Goal: Task Accomplishment & Management: Complete application form

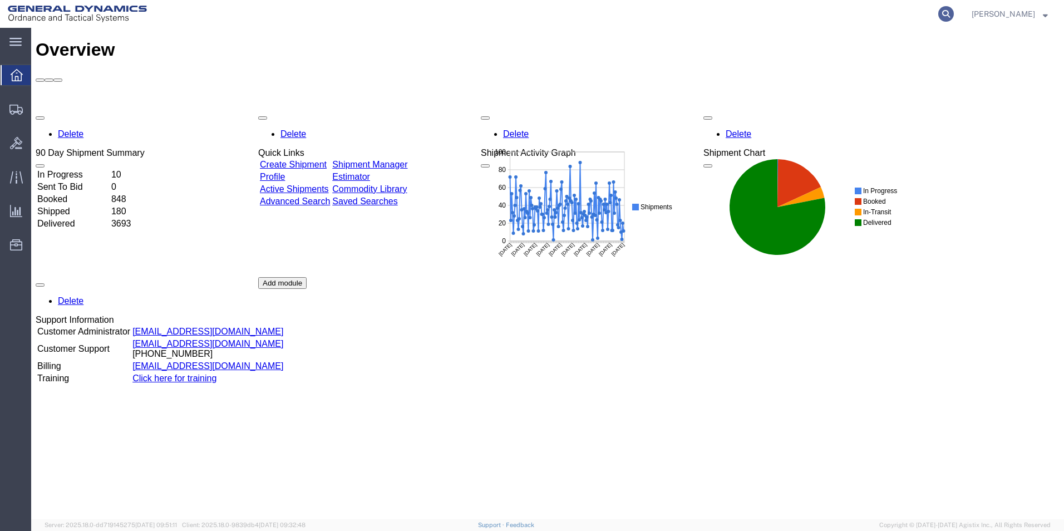
click at [953, 16] on icon at bounding box center [946, 14] width 16 height 16
paste input "56777688"
type input "56777688"
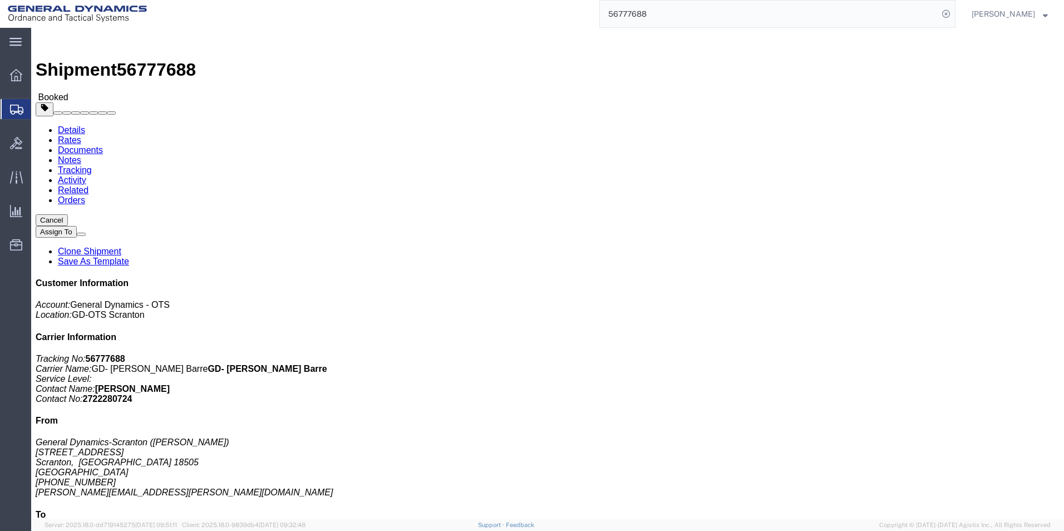
click link "Clone Shipment"
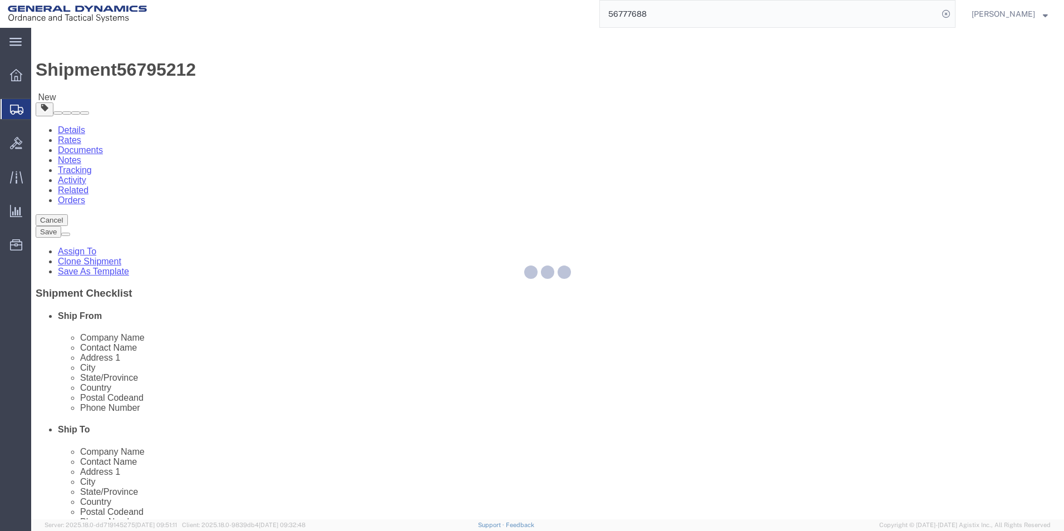
select select
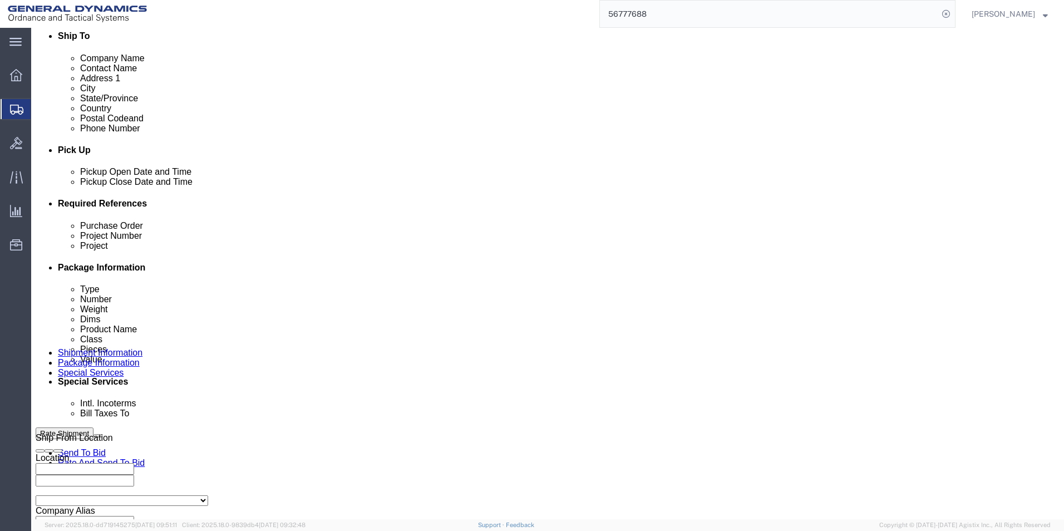
scroll to position [464, 0]
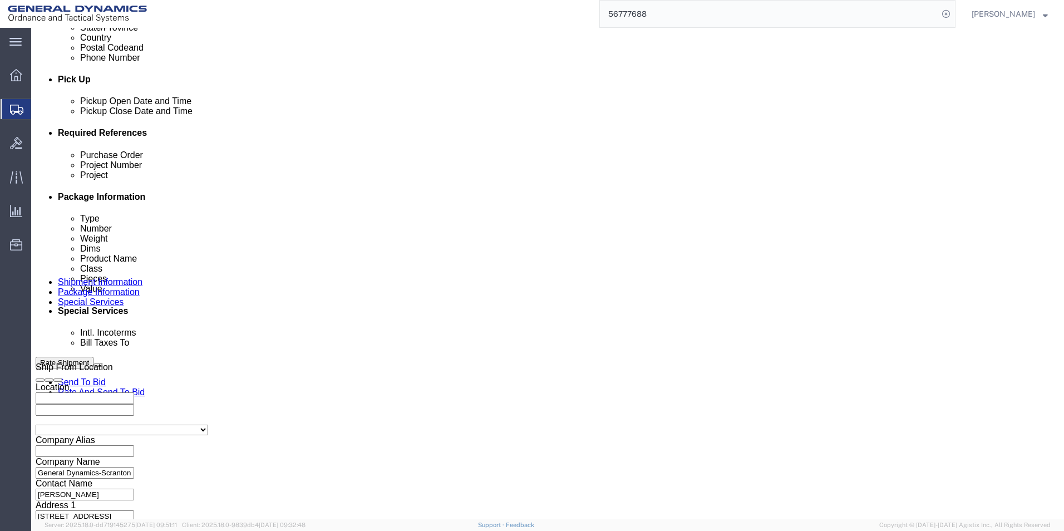
click button "Continue"
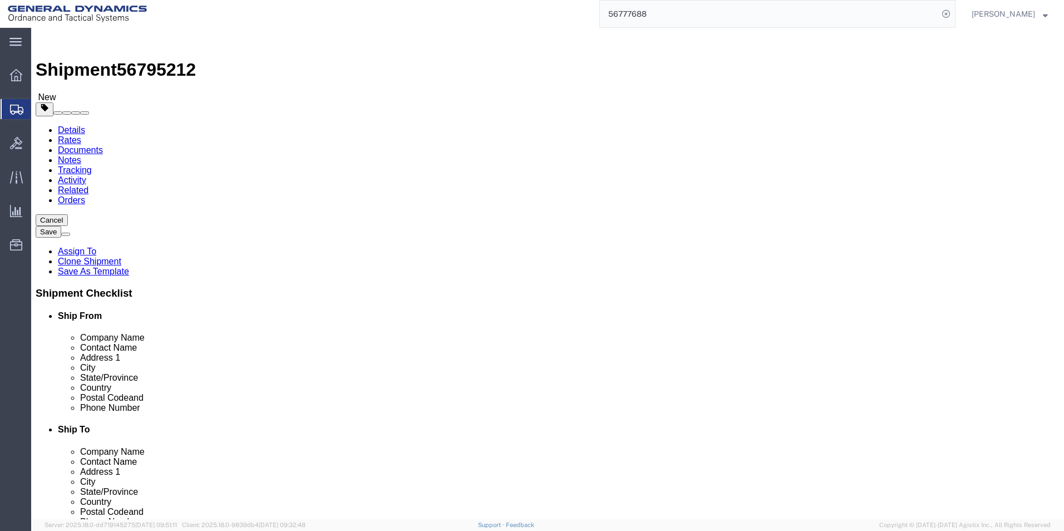
drag, startPoint x: 166, startPoint y: 215, endPoint x: 135, endPoint y: 215, distance: 31.7
click div "Number 3"
type input "4"
click input "12000.00"
type input "16000.00"
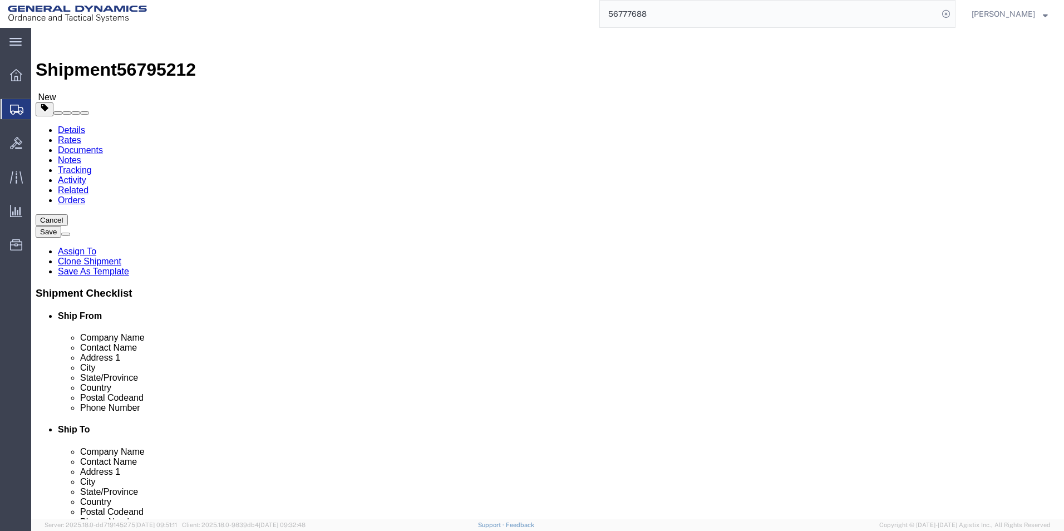
click dd "120.00 Each"
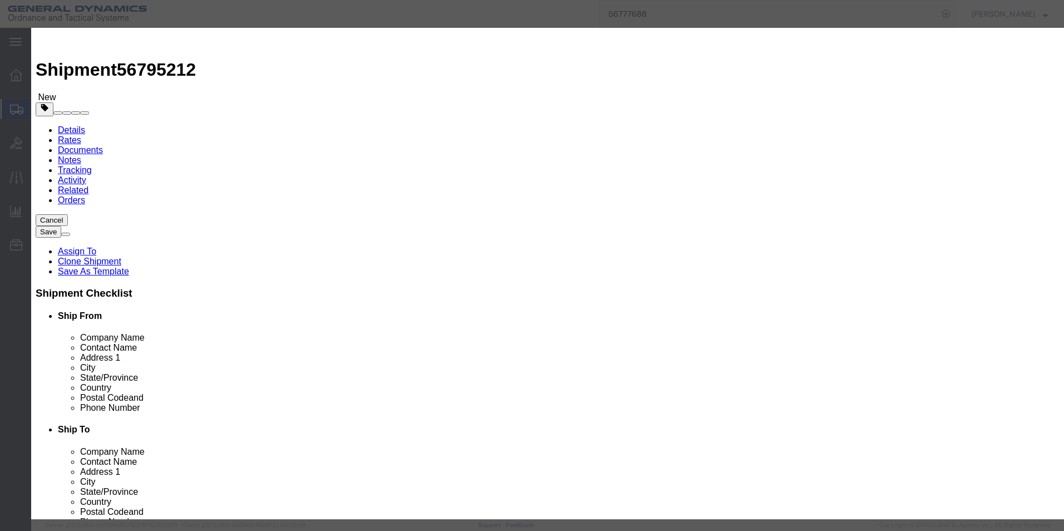
click input "120.00"
type input "159.00"
type input "55465.12"
click textarea "HT PARTS. HEAT# T3929-1"
type textarea "HT PARTS. HEAT# T3928-1"
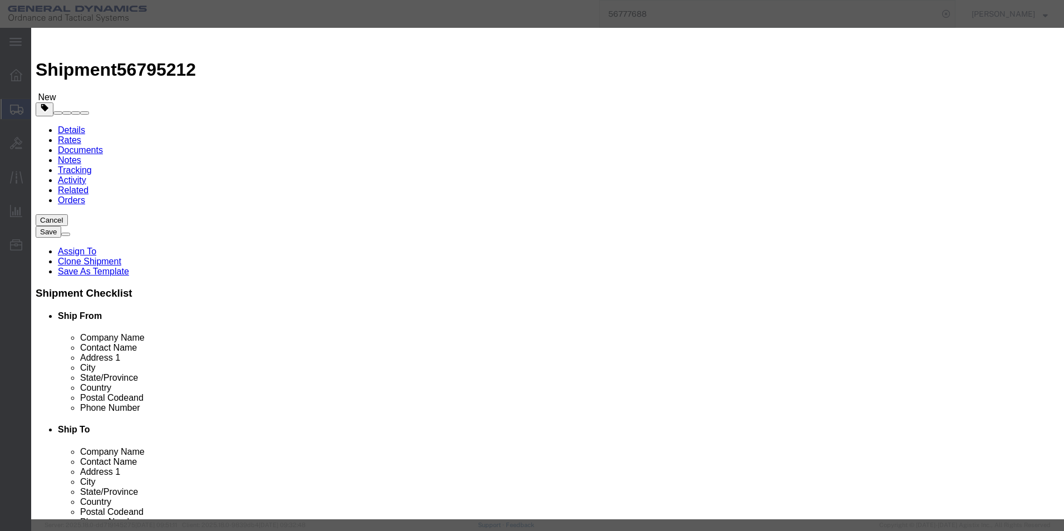
click button "Save & Close"
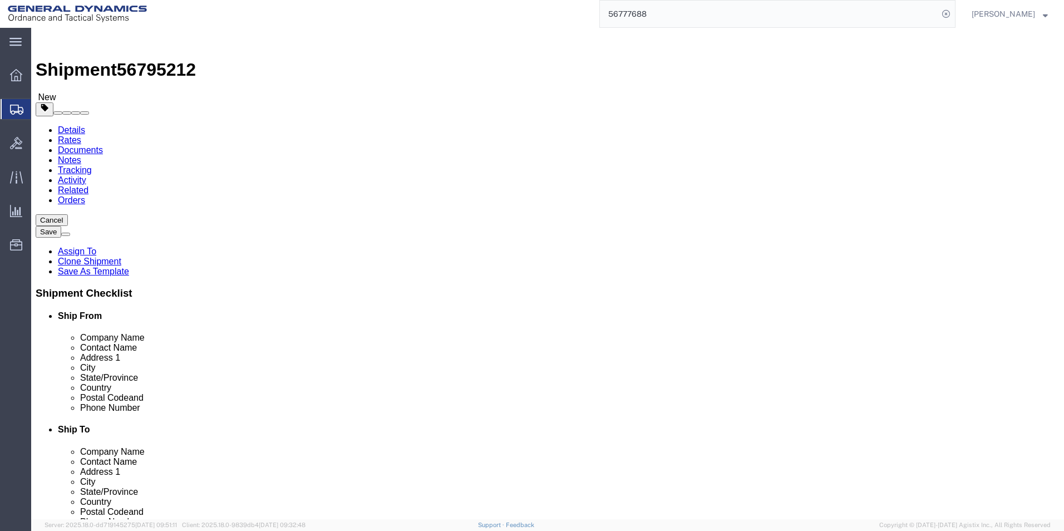
click span "button"
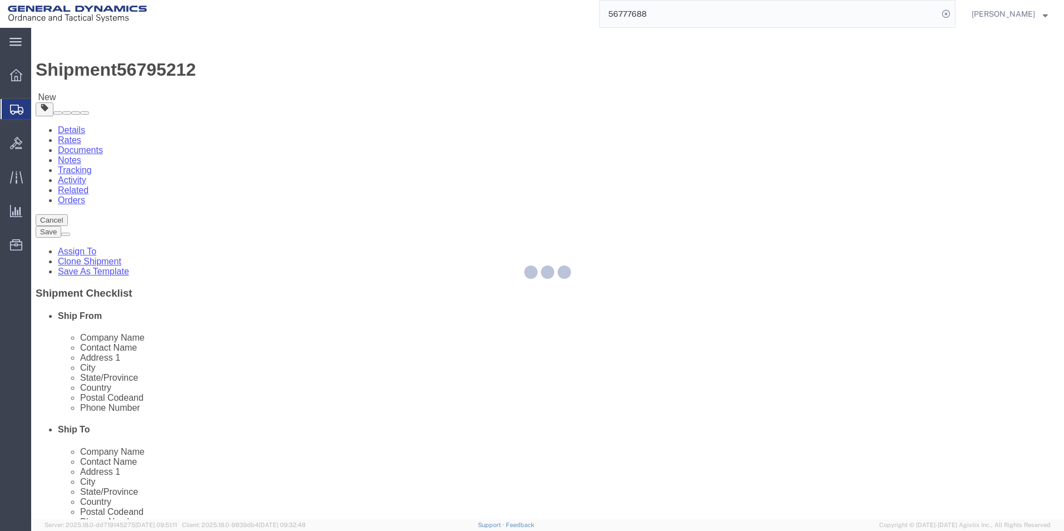
select select "RACK"
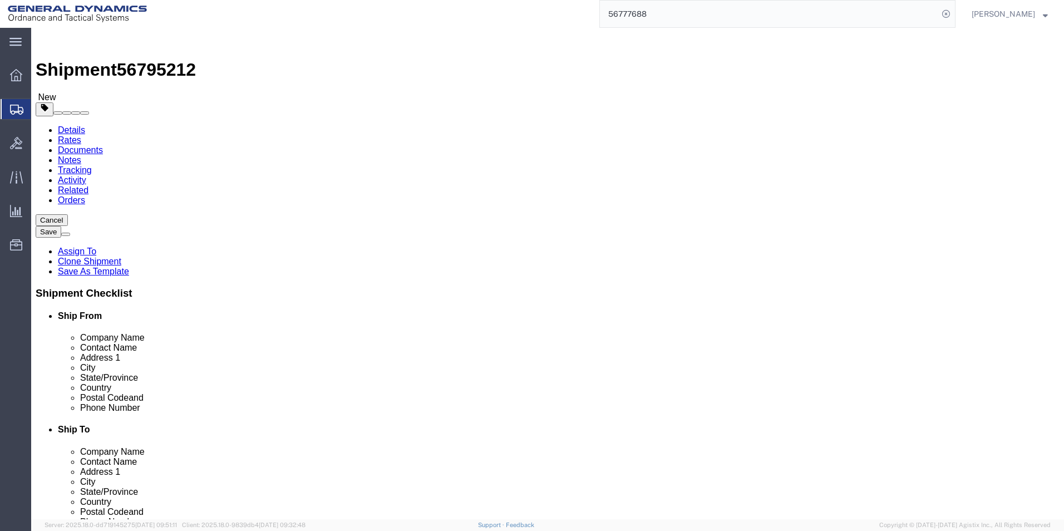
drag, startPoint x: 566, startPoint y: 225, endPoint x: 545, endPoint y: 223, distance: 21.2
click div "4"
type input "2"
click div "Weight 16000.00 Select kgs lbs Ship. t°"
type input "8000.00"
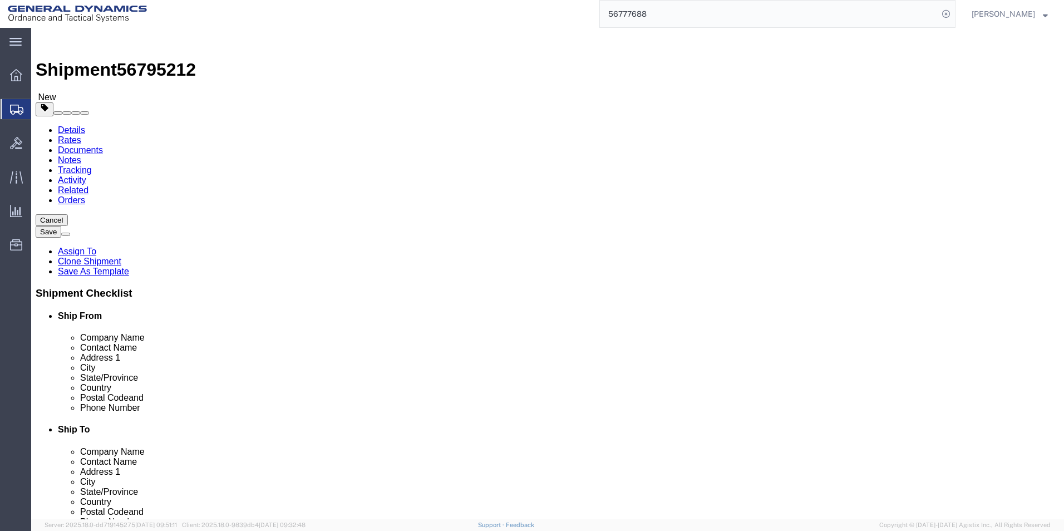
drag, startPoint x: 566, startPoint y: 329, endPoint x: 545, endPoint y: 264, distance: 68.6
click dd "159.00 Each"
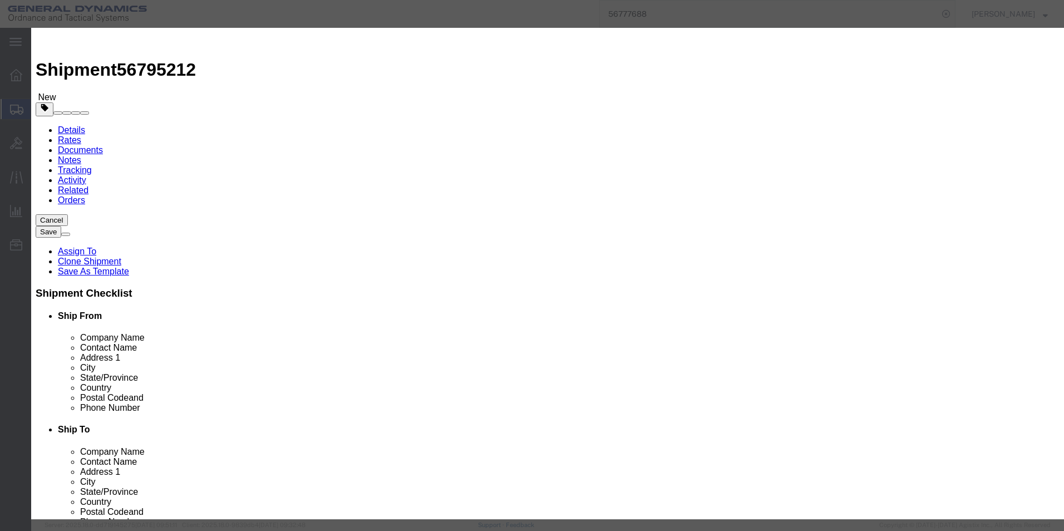
drag, startPoint x: 704, startPoint y: 85, endPoint x: 716, endPoint y: 85, distance: 12.8
click textarea "HT PARTS. HEAT# T3928-1"
type textarea "HT PARTS. HEAT# T3881"
click input "159.00"
type input "79.00"
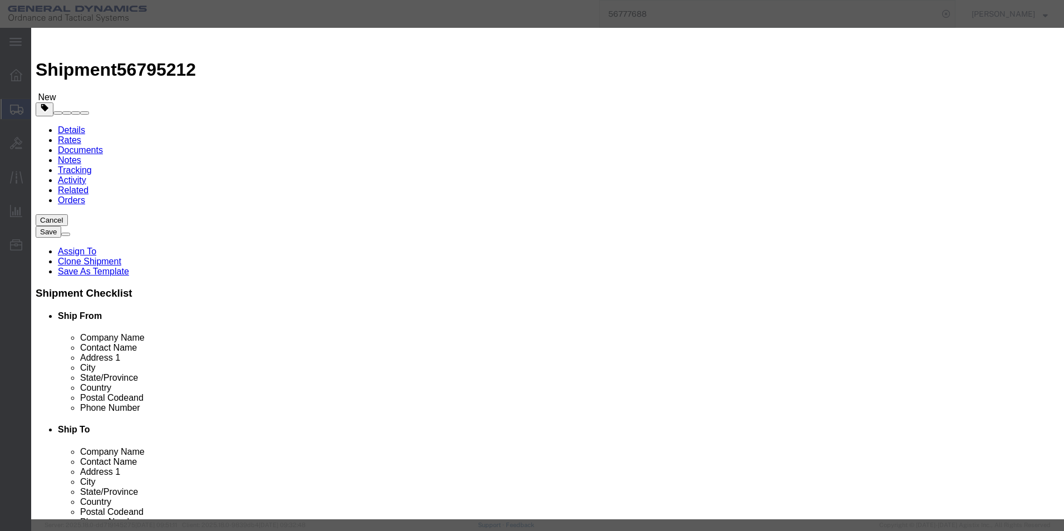
type input "27558.14"
click textarea "HT PARTS GOING TO WB."
type textarea "NON HT PARTS GOING TO WB."
click textarea "HT PARTS. HEAT# T3928-1"
type textarea "NON HT PARTS. HEAT# T3881"
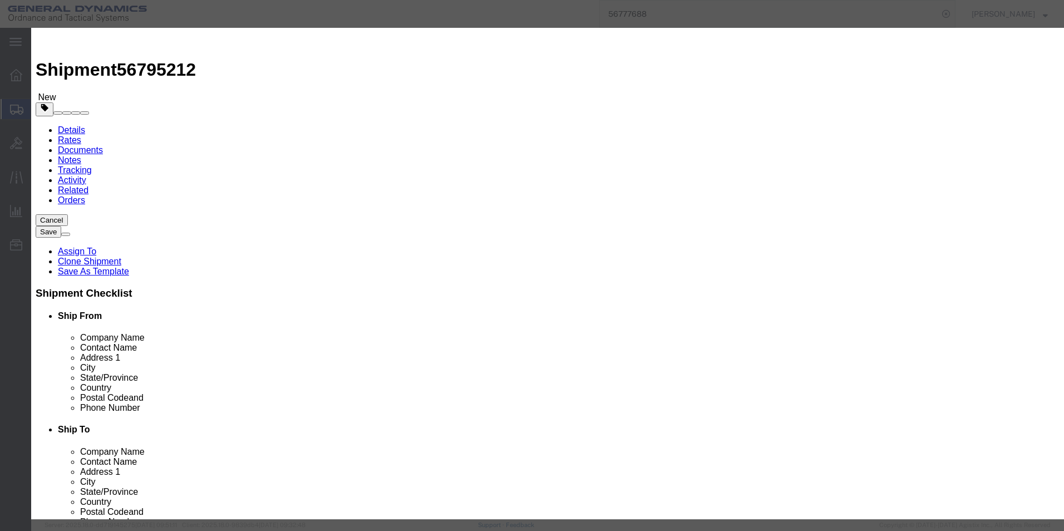
click button "Save & Close"
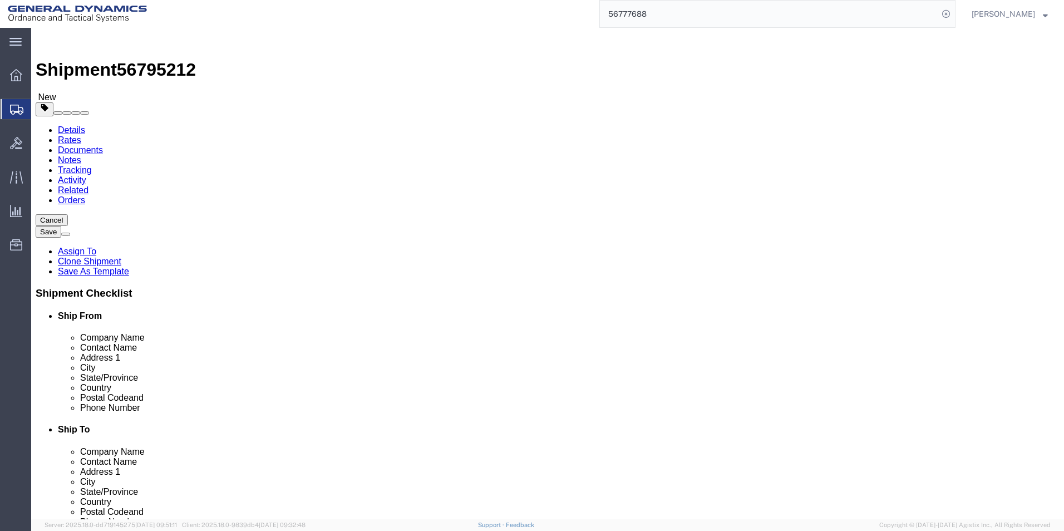
click span "button"
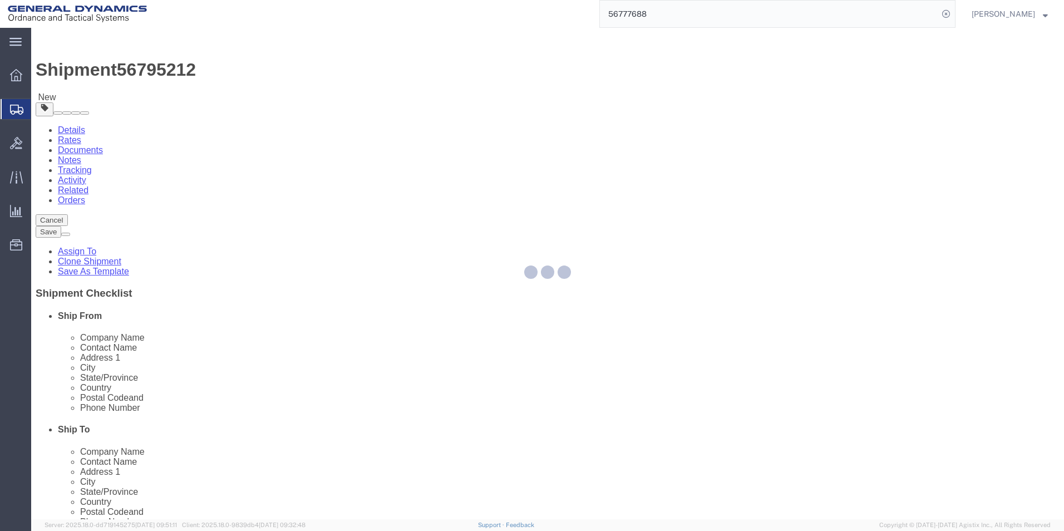
select select "RACK"
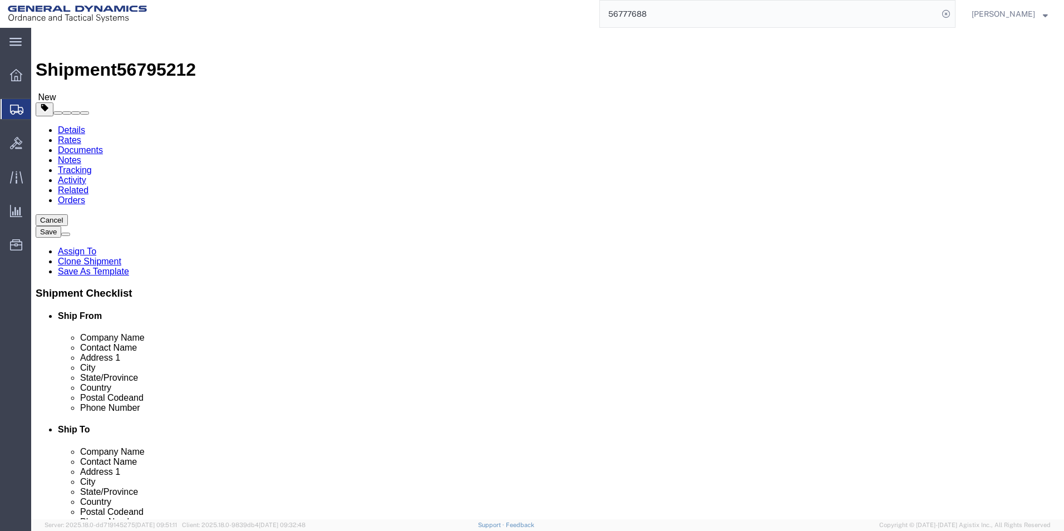
drag, startPoint x: 245, startPoint y: 437, endPoint x: 256, endPoint y: 426, distance: 15.3
click div "4 x Rack Package Type Select Bale(s) Basket(s) Bolt(s) Bottle(s) Buckets Bulk B…"
drag, startPoint x: 499, startPoint y: 160, endPoint x: 490, endPoint y: 439, distance: 280.0
click div "4 x Rack Package Type Select Bale(s) Basket(s) Bolt(s) Bottle(s) Buckets Bulk B…"
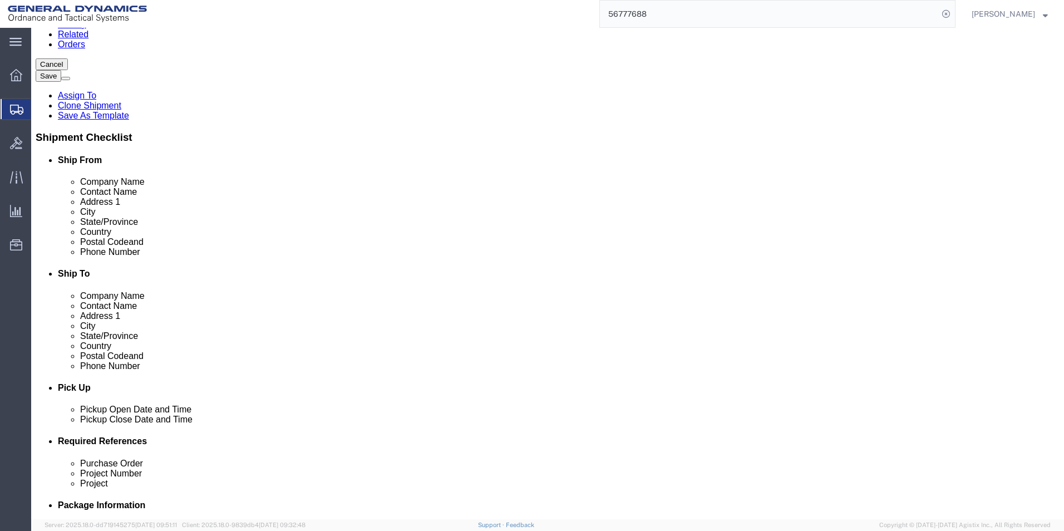
scroll to position [189, 0]
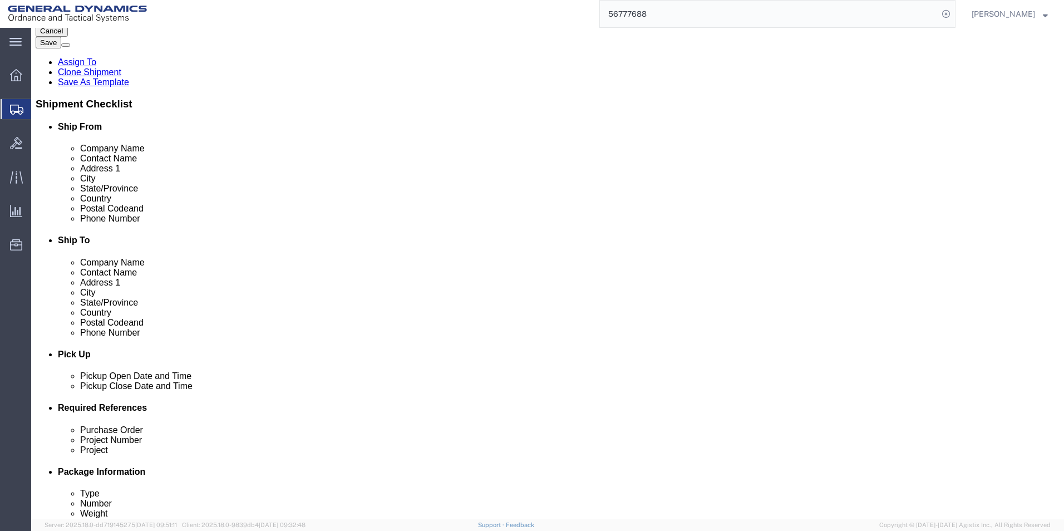
drag, startPoint x: 468, startPoint y: 250, endPoint x: 474, endPoint y: 95, distance: 155.3
click div "Shipment Information Package Information Special Services Please fix the follow…"
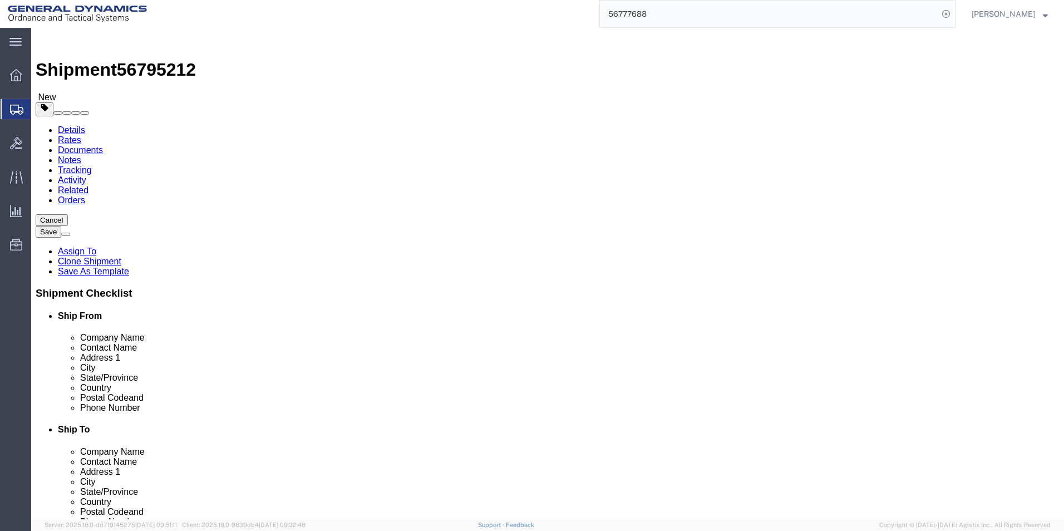
drag, startPoint x: 546, startPoint y: 211, endPoint x: 562, endPoint y: 156, distance: 57.5
click div "4 x Rack Package Type Select Bale(s) Basket(s) Bolt(s) Bottle(s) Buckets Bulk B…"
drag, startPoint x: 240, startPoint y: 159, endPoint x: 249, endPoint y: 422, distance: 263.3
click div "4 x Rack Package Type Select Bale(s) Basket(s) Bolt(s) Bottle(s) Buckets Bulk B…"
drag, startPoint x: 244, startPoint y: 435, endPoint x: 239, endPoint y: 157, distance: 277.6
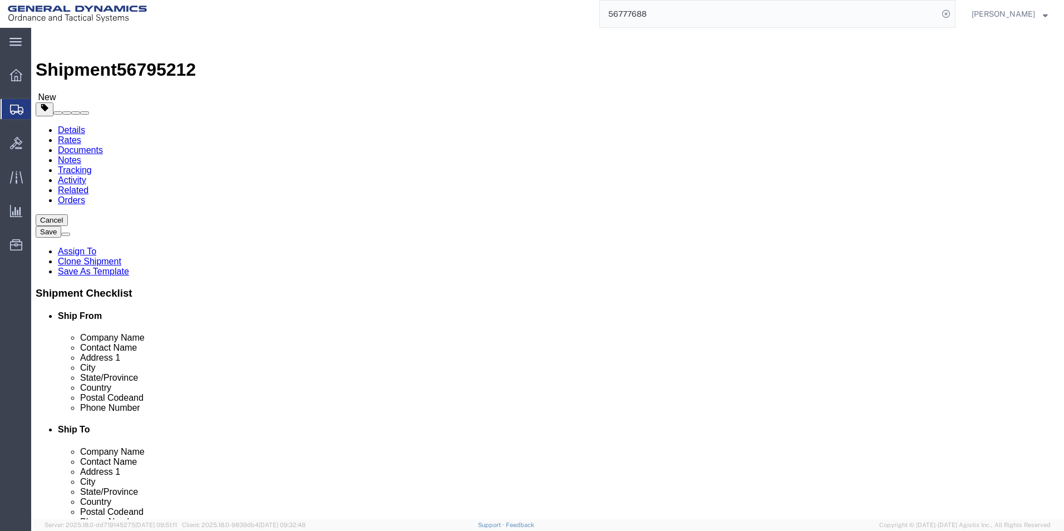
click div "4 x Rack Package Type Select Bale(s) Basket(s) Bolt(s) Bottle(s) Buckets Bulk B…"
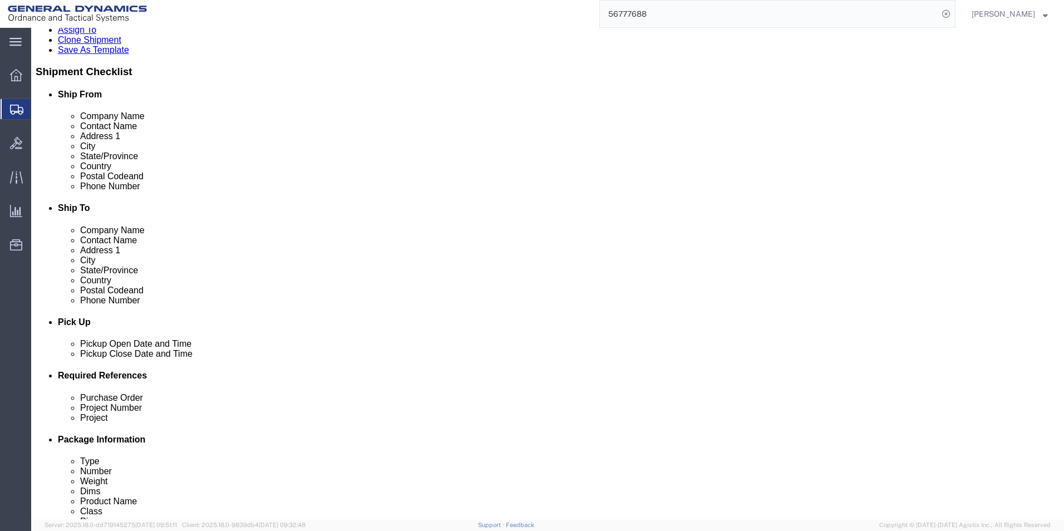
scroll to position [223, 0]
drag, startPoint x: 171, startPoint y: 274, endPoint x: 121, endPoint y: 274, distance: 50.1
click div "Number 4"
type input "3"
click input "16000.00"
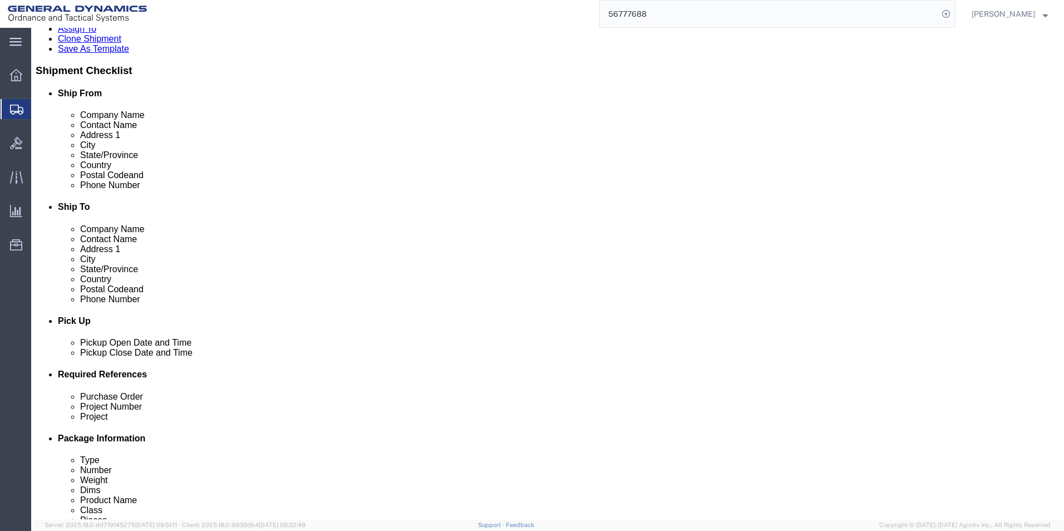
type input "13000.00"
click dd "159.00 Each"
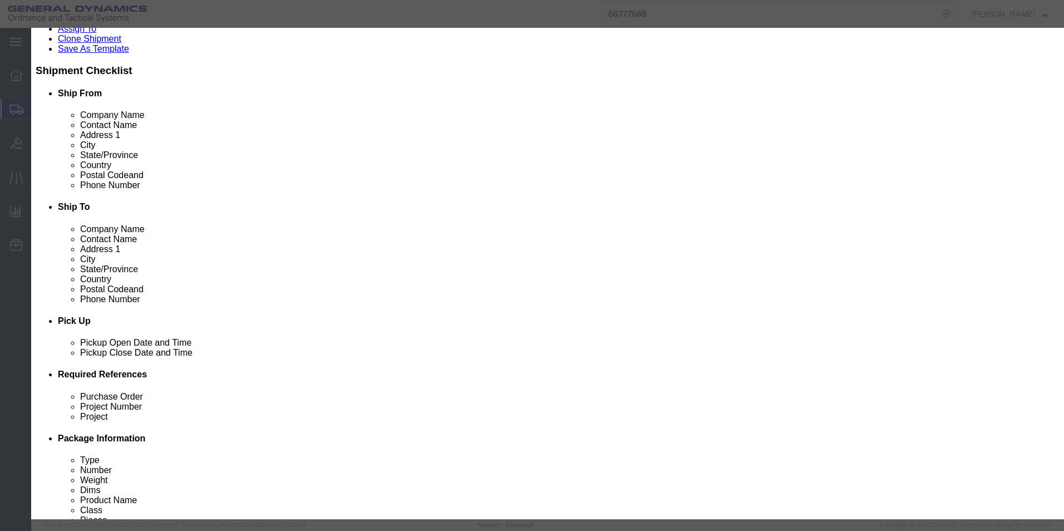
drag, startPoint x: 335, startPoint y: 105, endPoint x: 326, endPoint y: 106, distance: 9.5
click input "159.00"
type input "120.00"
type input "41860.47"
drag, startPoint x: 730, startPoint y: 84, endPoint x: 694, endPoint y: 81, distance: 35.8
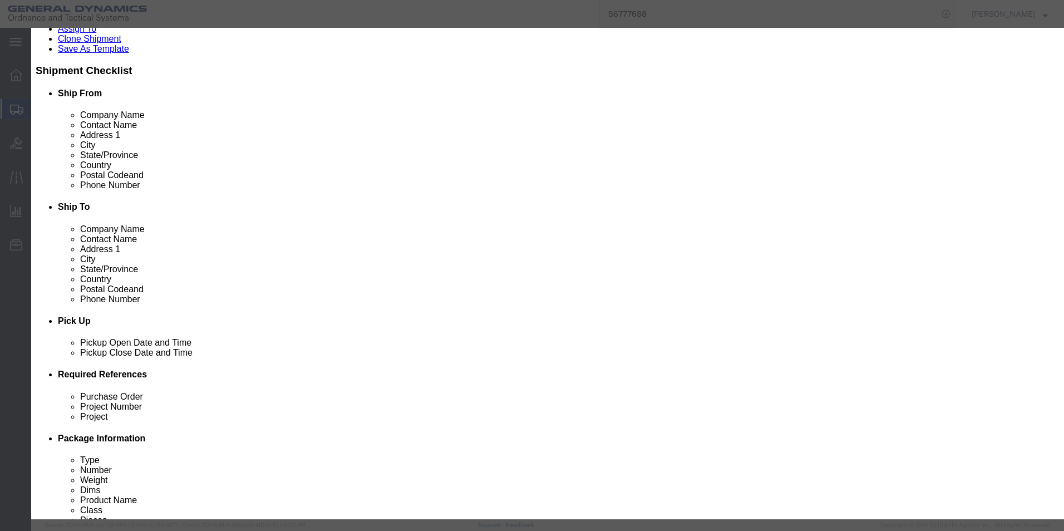
click textarea "HT PARTS. HEAT# T3928-1"
type textarea "HT PARTS. HEAT# M495-3"
click button "Save & Close"
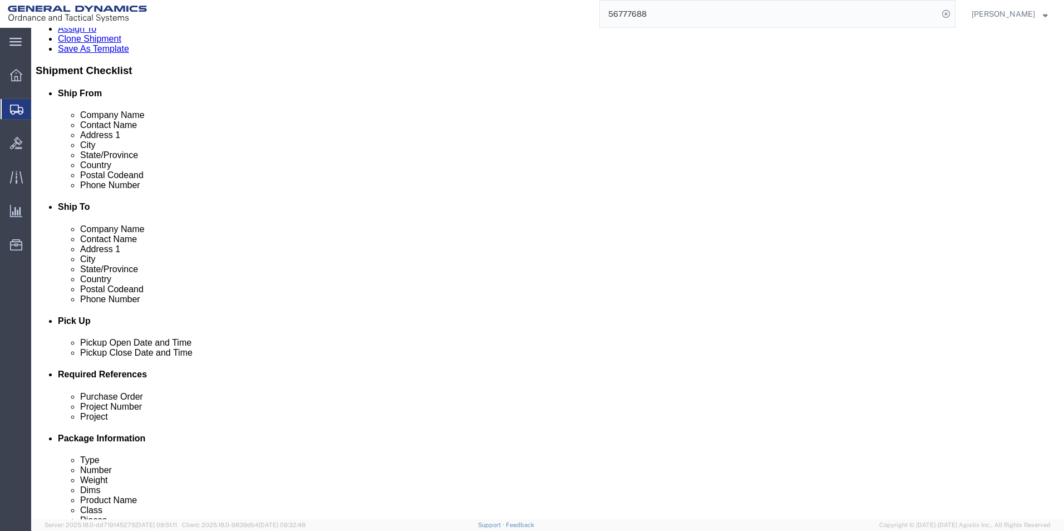
click button "Continue"
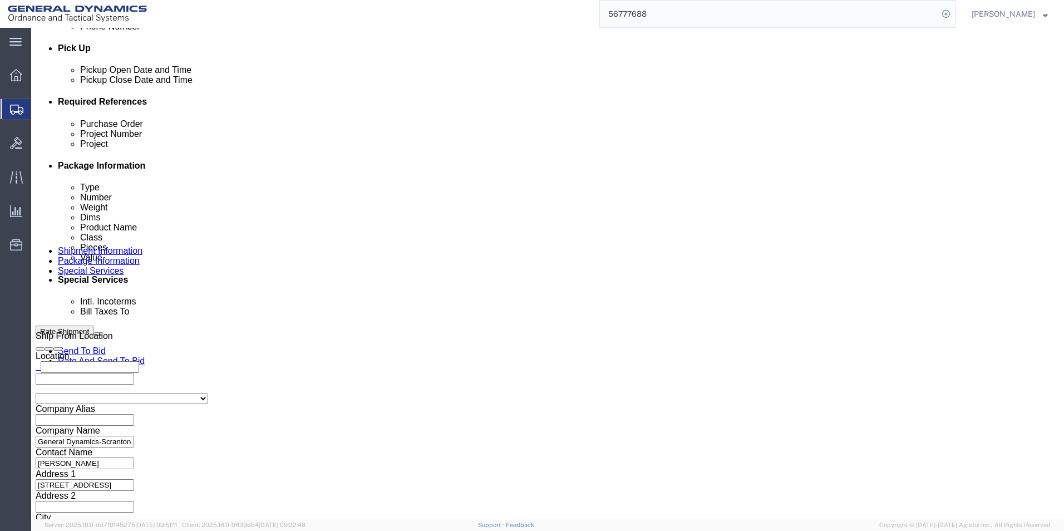
scroll to position [501, 0]
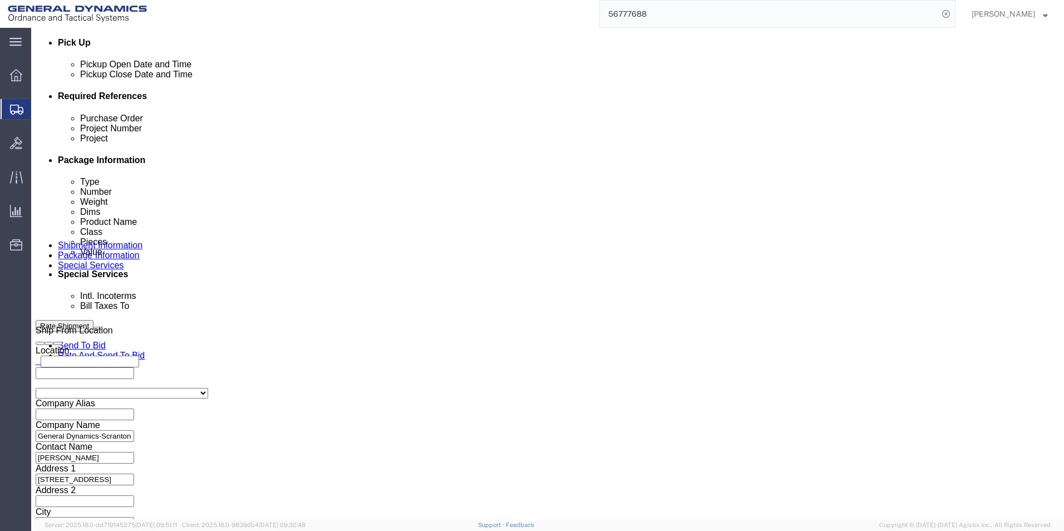
click select "Select Recipient Account Sender/Shipper Third Party Account"
select select "SHIP"
click select "Select Recipient Account Sender/Shipper Third Party Account"
click div "Billing Location Select Select My Profile Location GD-OTS [GEOGRAPHIC_DATA] (Co…"
click button "Rate Shipment"
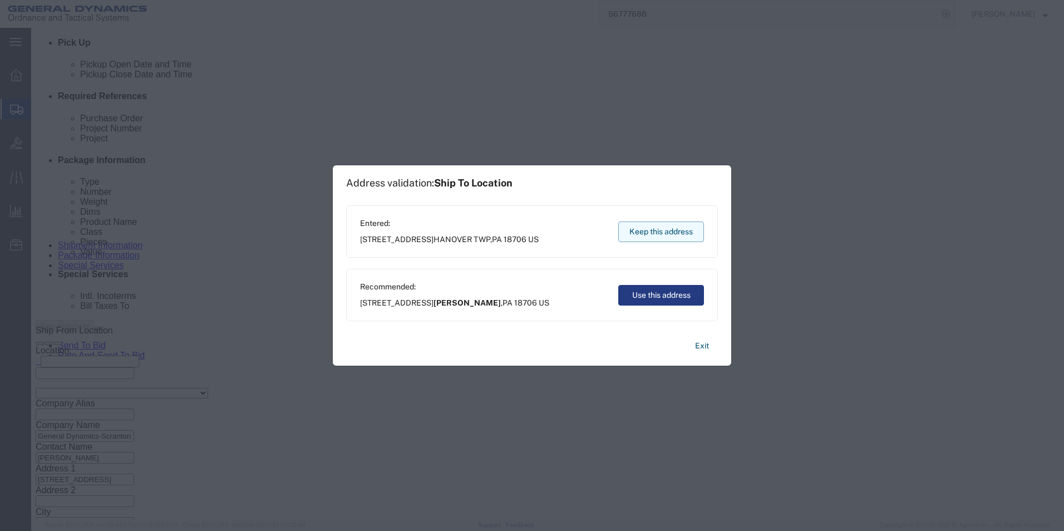
click at [650, 231] on button "Keep this address" at bounding box center [661, 231] width 86 height 21
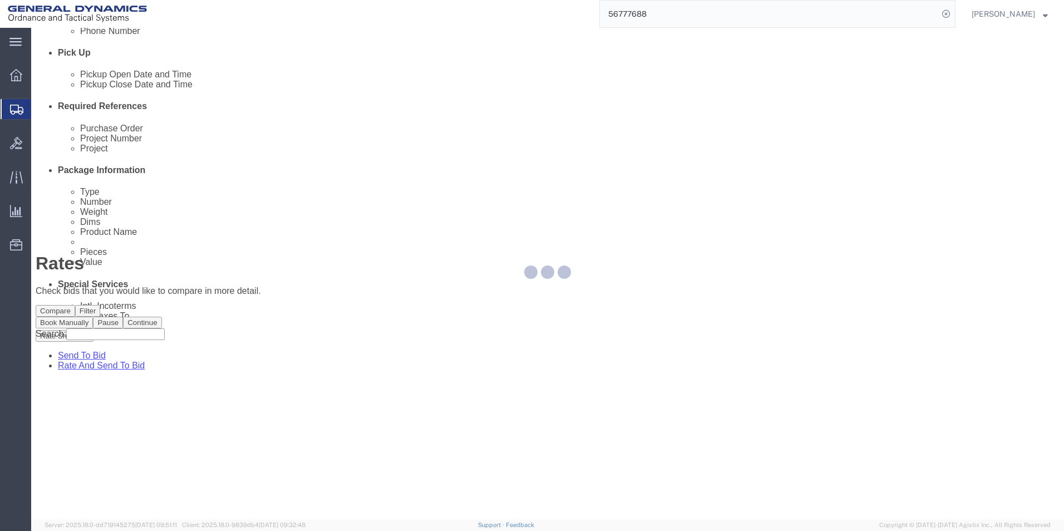
scroll to position [0, 0]
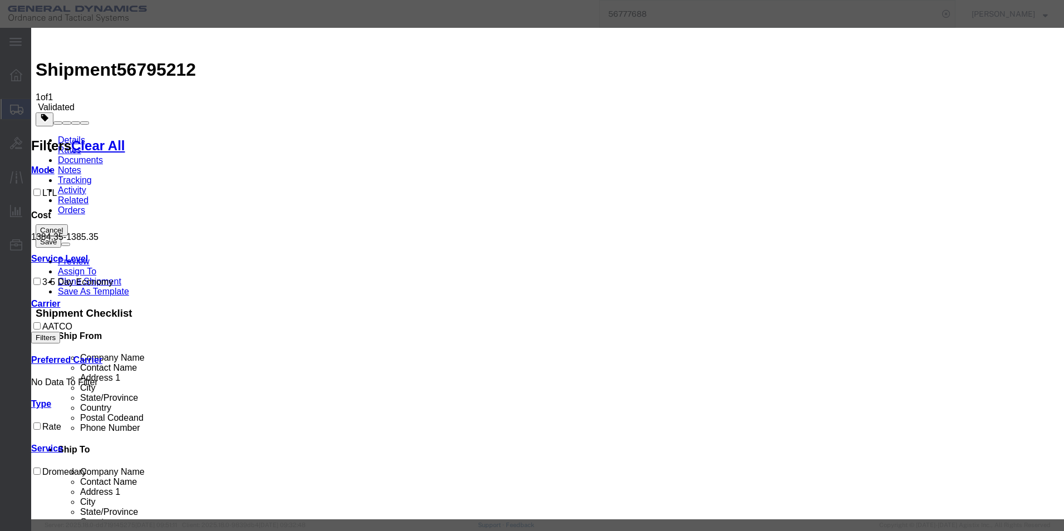
select select "16394"
select select "32203"
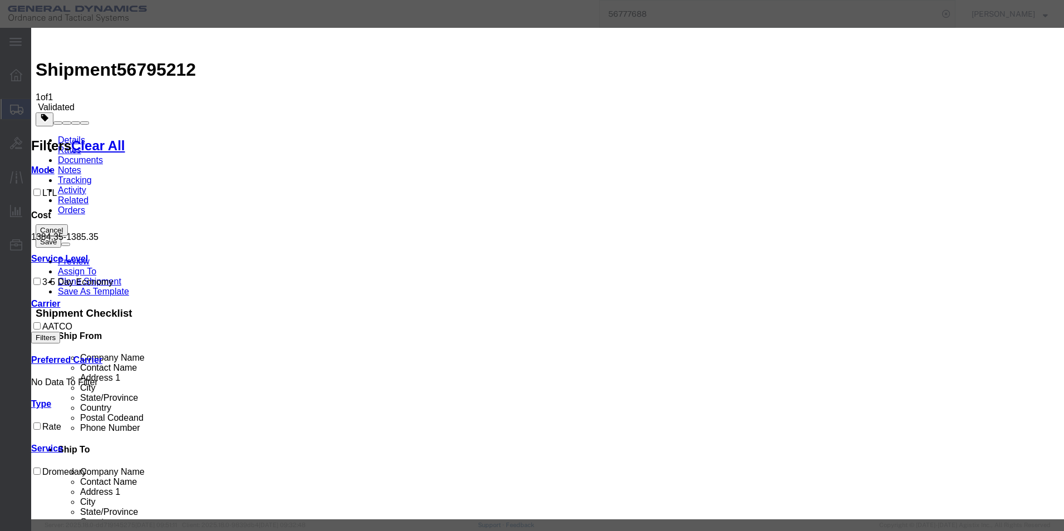
type input "56795212"
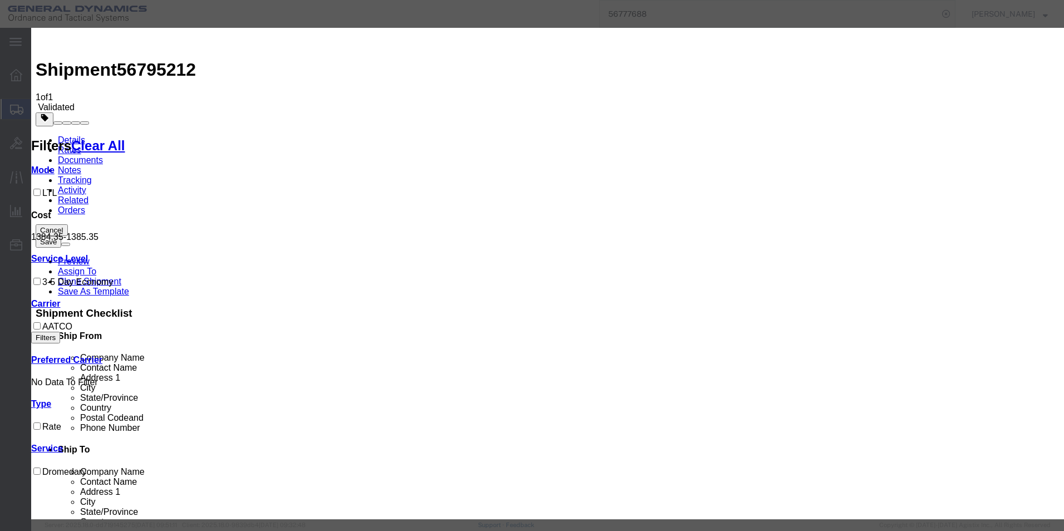
type input "[PERSON_NAME]"
type input "5703401140"
select select "1400"
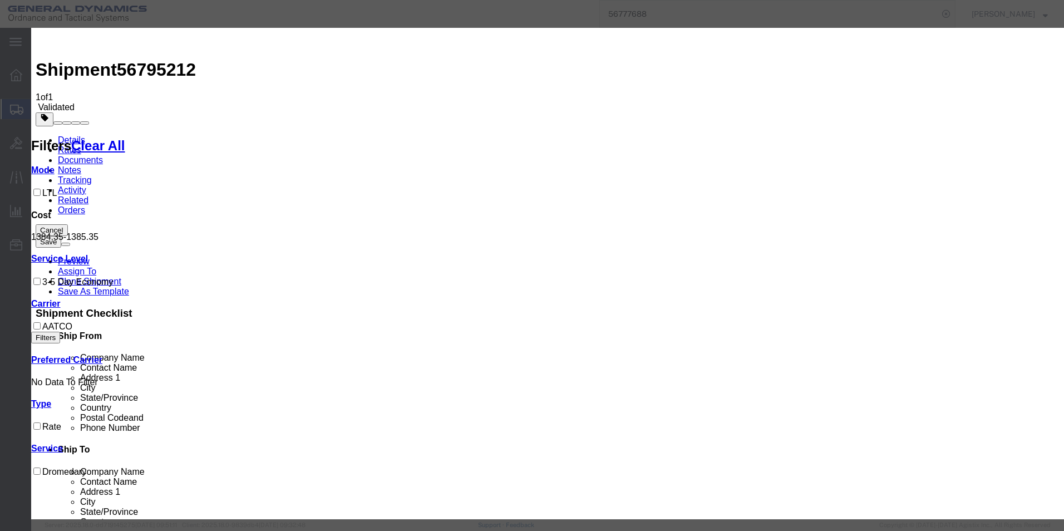
select select "PICKEDUP"
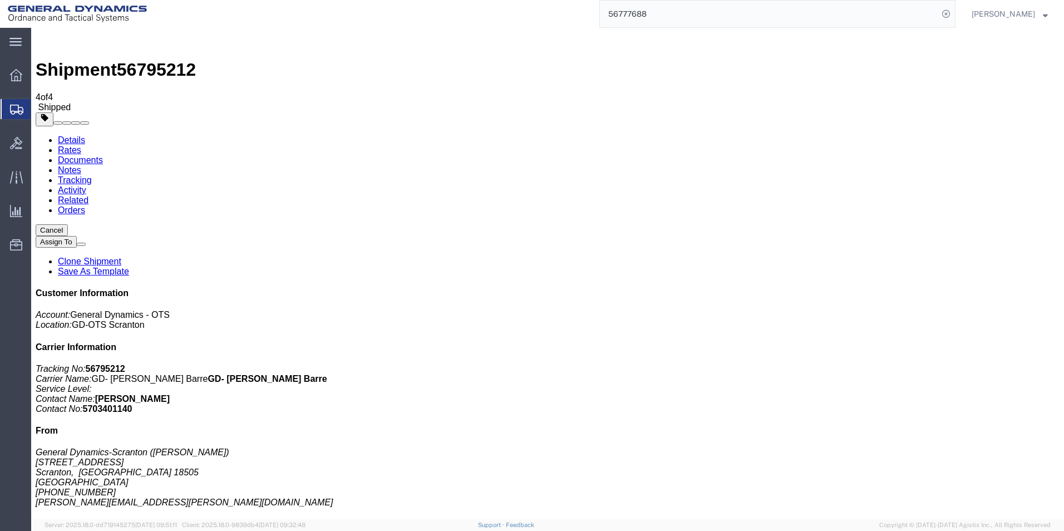
click at [15, 62] on div "Overview Shipments Shipment Manager Create Shipment Create from Template Estima…" at bounding box center [15, 165] width 31 height 219
click at [15, 69] on icon at bounding box center [16, 75] width 12 height 12
